Goal: Information Seeking & Learning: Learn about a topic

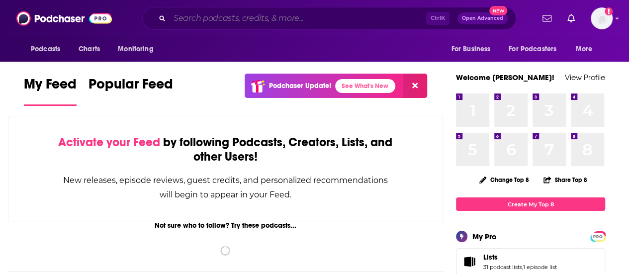
click at [296, 18] on input "Search podcasts, credits, & more..." at bounding box center [298, 18] width 257 height 16
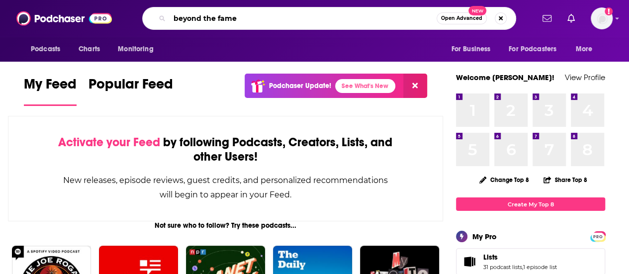
type input "beyond the fame"
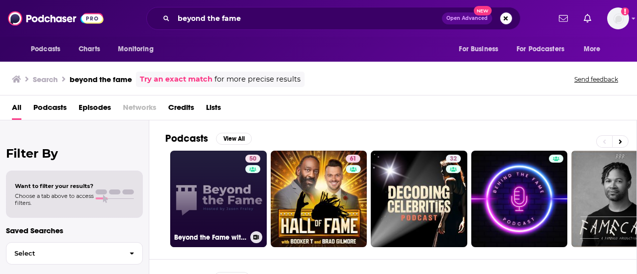
click at [225, 185] on link "50 Beyond the Fame with [PERSON_NAME]" at bounding box center [218, 199] width 97 height 97
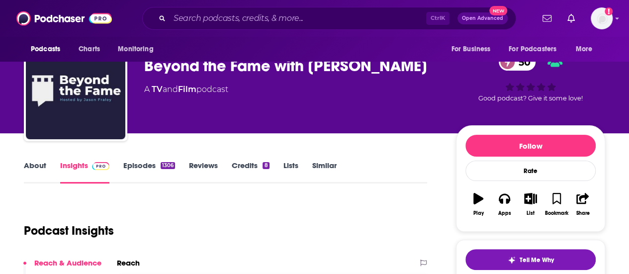
scroll to position [50, 0]
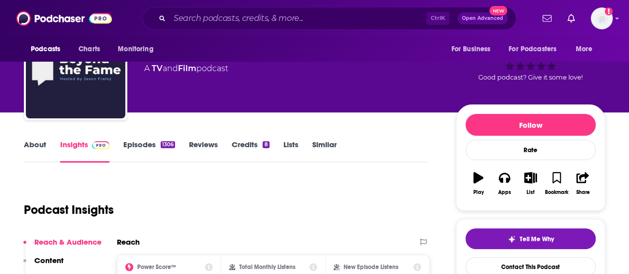
click at [145, 151] on link "Episodes 1306" at bounding box center [149, 151] width 52 height 23
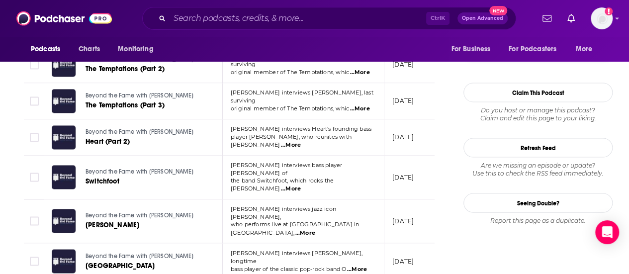
scroll to position [995, 0]
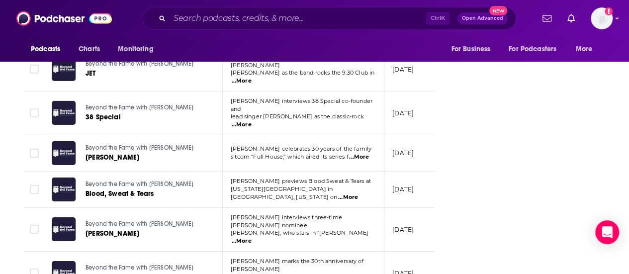
scroll to position [1878, 0]
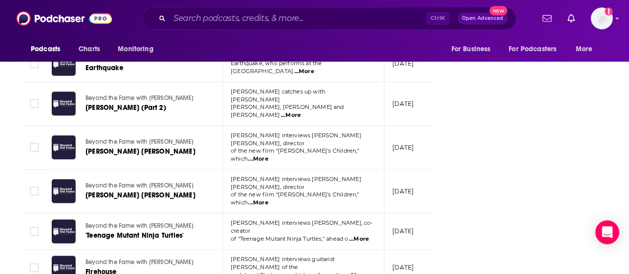
scroll to position [2773, 0]
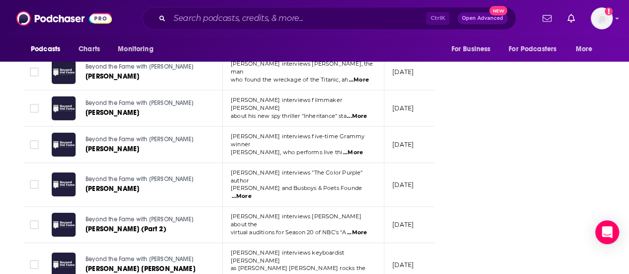
scroll to position [3677, 0]
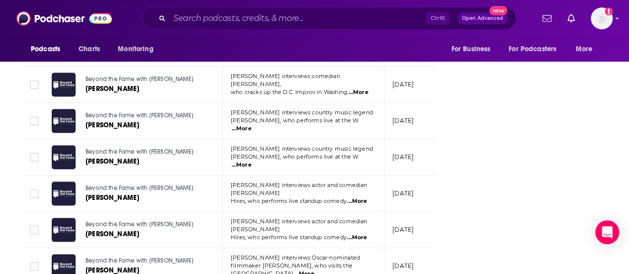
scroll to position [4589, 0]
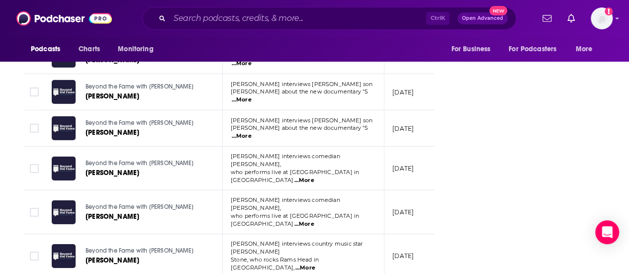
scroll to position [5493, 0]
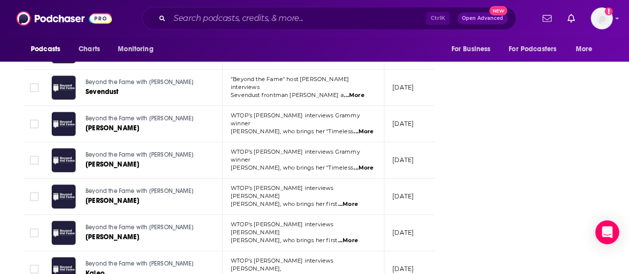
scroll to position [6347, 0]
